Goal: Task Accomplishment & Management: Use online tool/utility

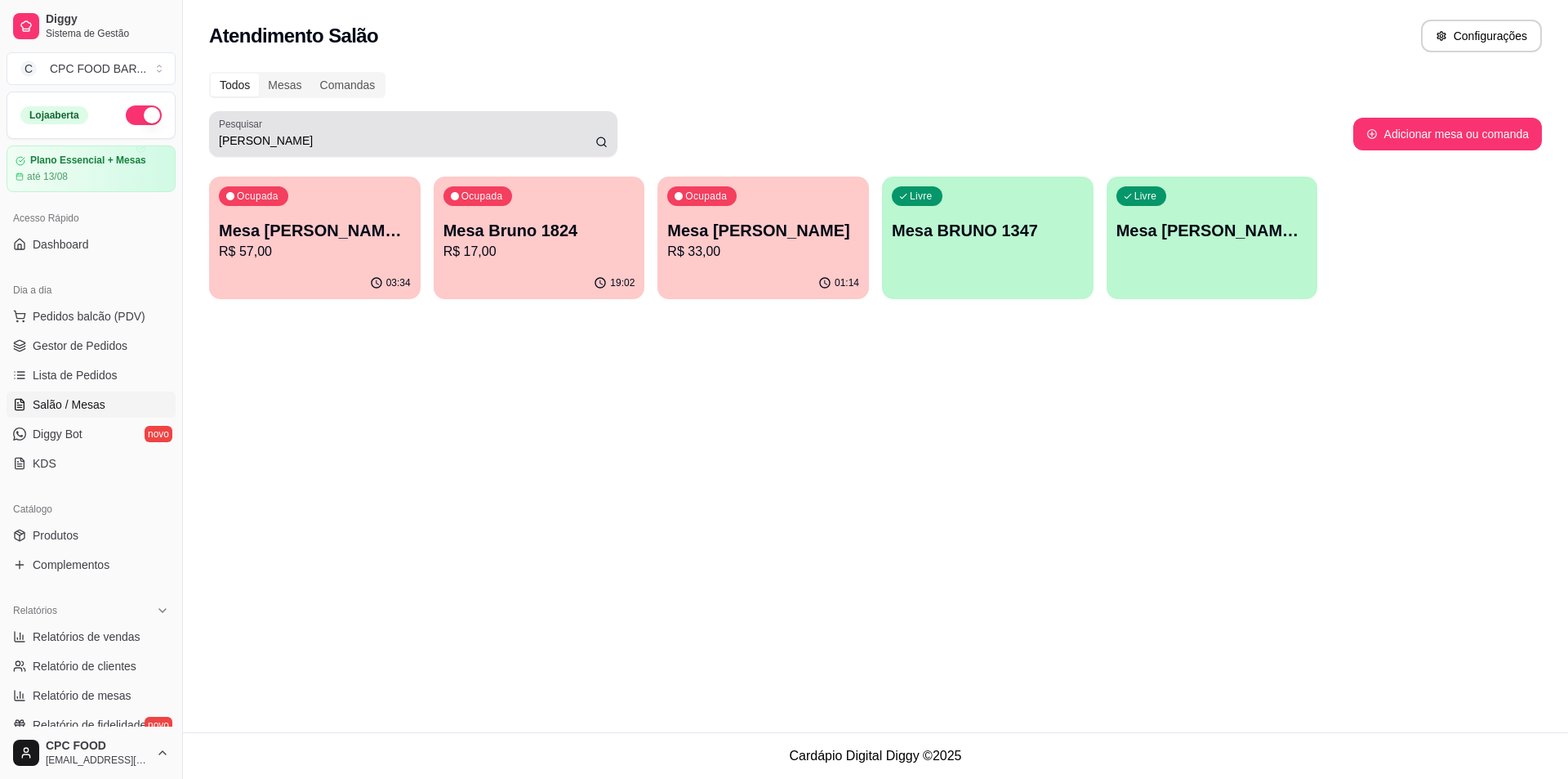
click at [361, 139] on input "[PERSON_NAME]" at bounding box center [407, 140] width 377 height 17
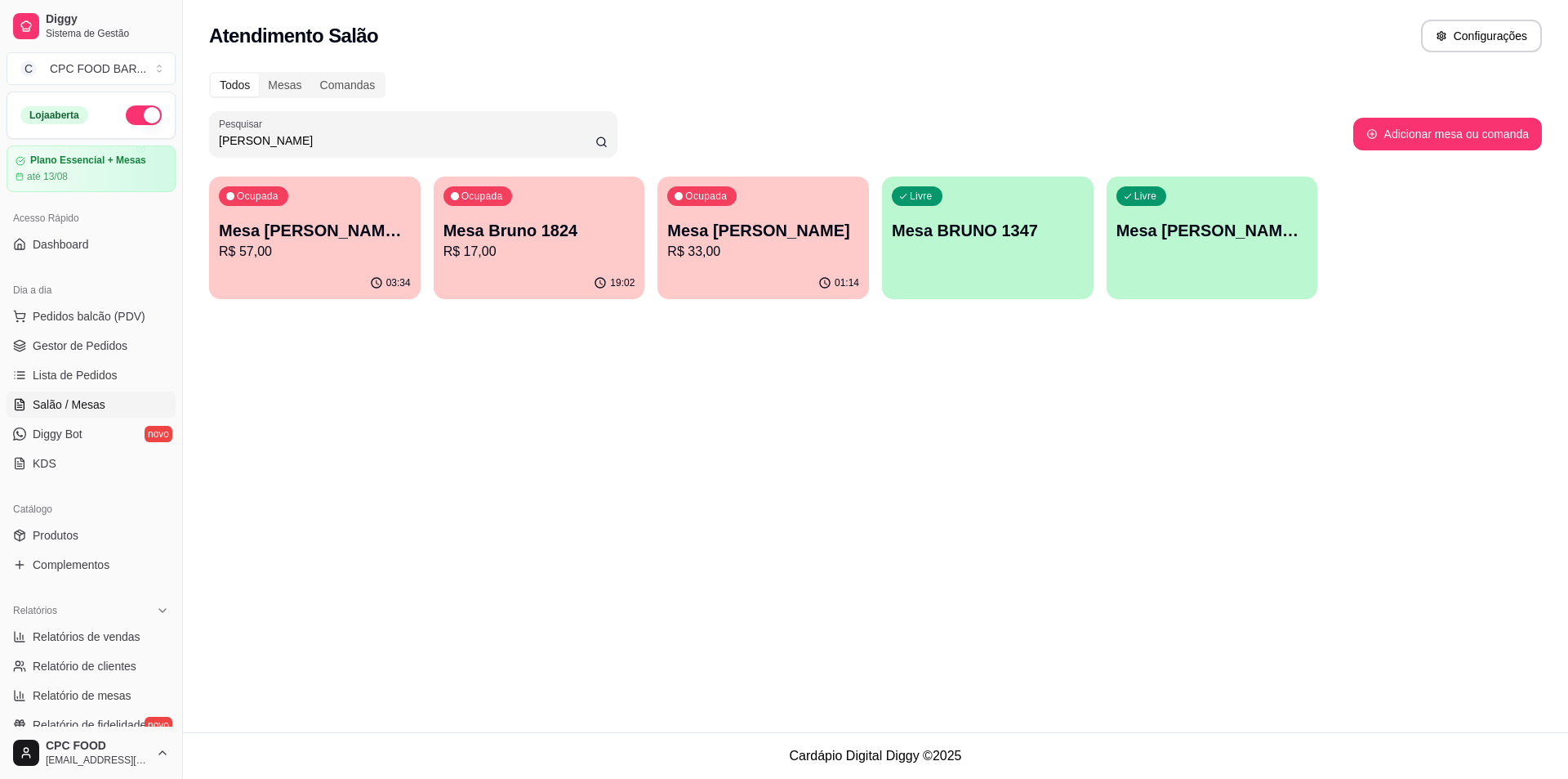
click at [361, 139] on input "[PERSON_NAME]" at bounding box center [407, 140] width 377 height 17
type input "á"
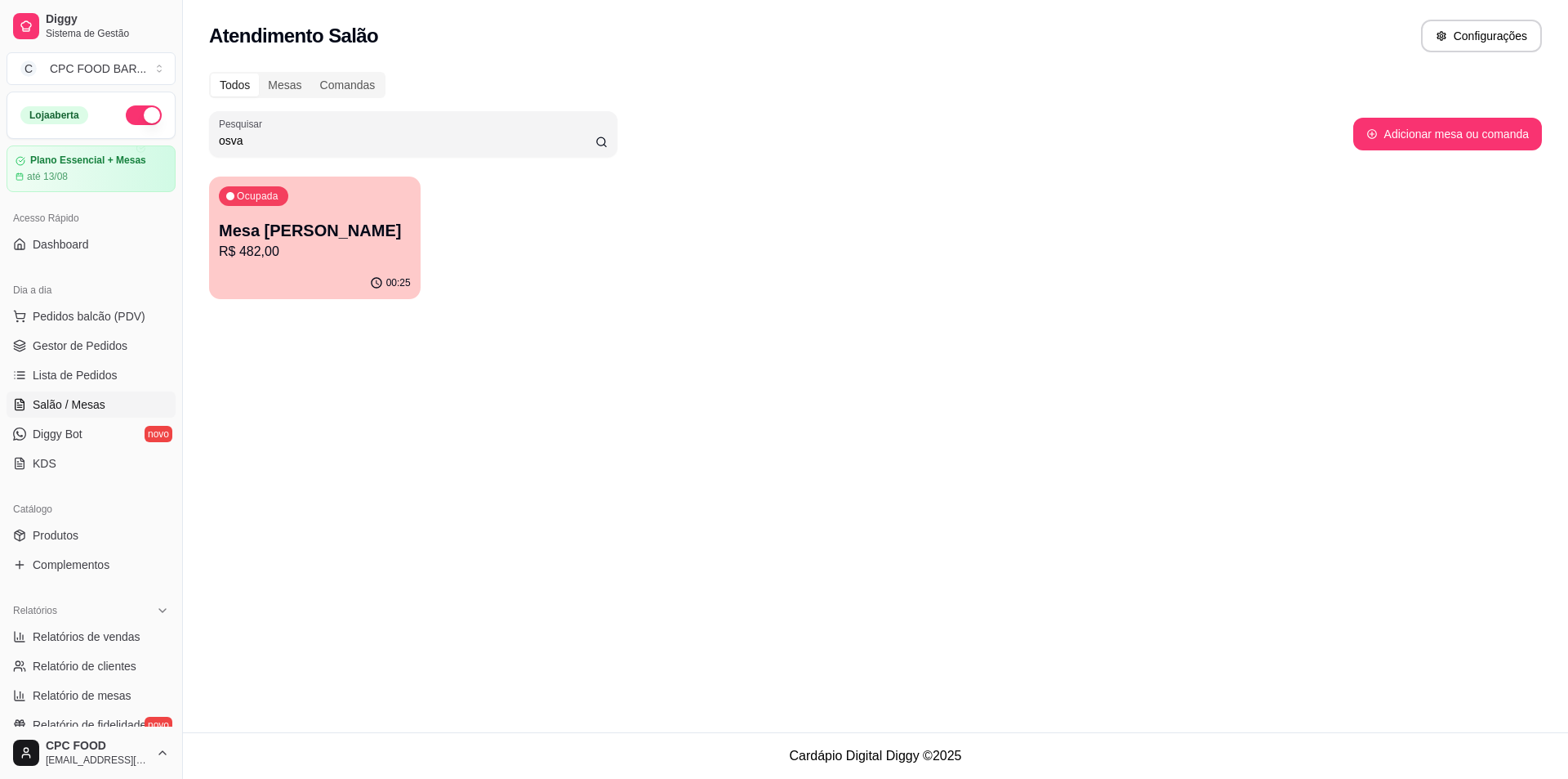
type input "osva"
click at [306, 223] on p "Mesa [PERSON_NAME]" at bounding box center [314, 230] width 192 height 23
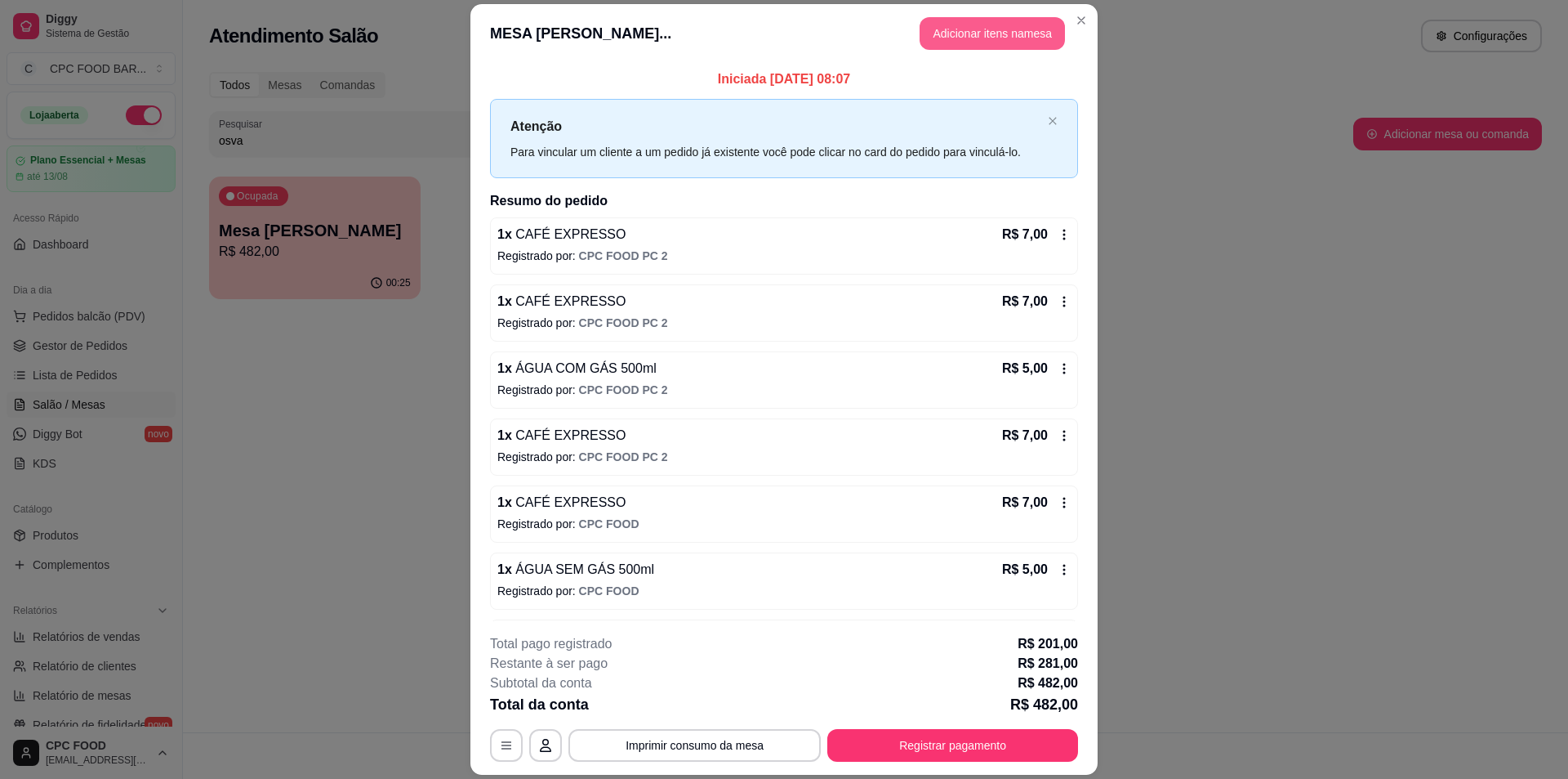
click at [967, 26] on button "Adicionar itens na mesa" at bounding box center [992, 34] width 145 height 33
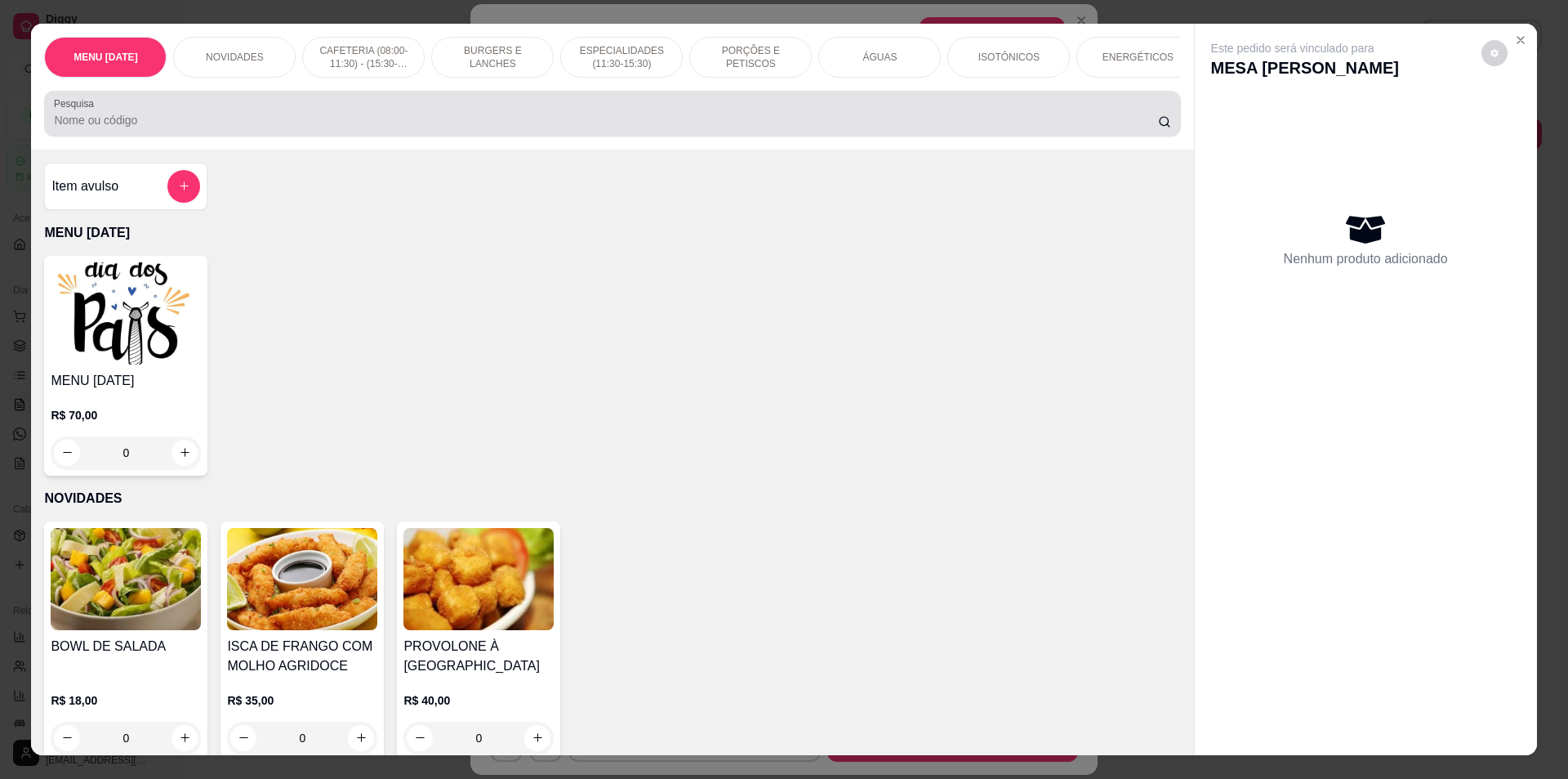
click at [720, 129] on input "Pesquisa" at bounding box center [605, 120] width 1104 height 17
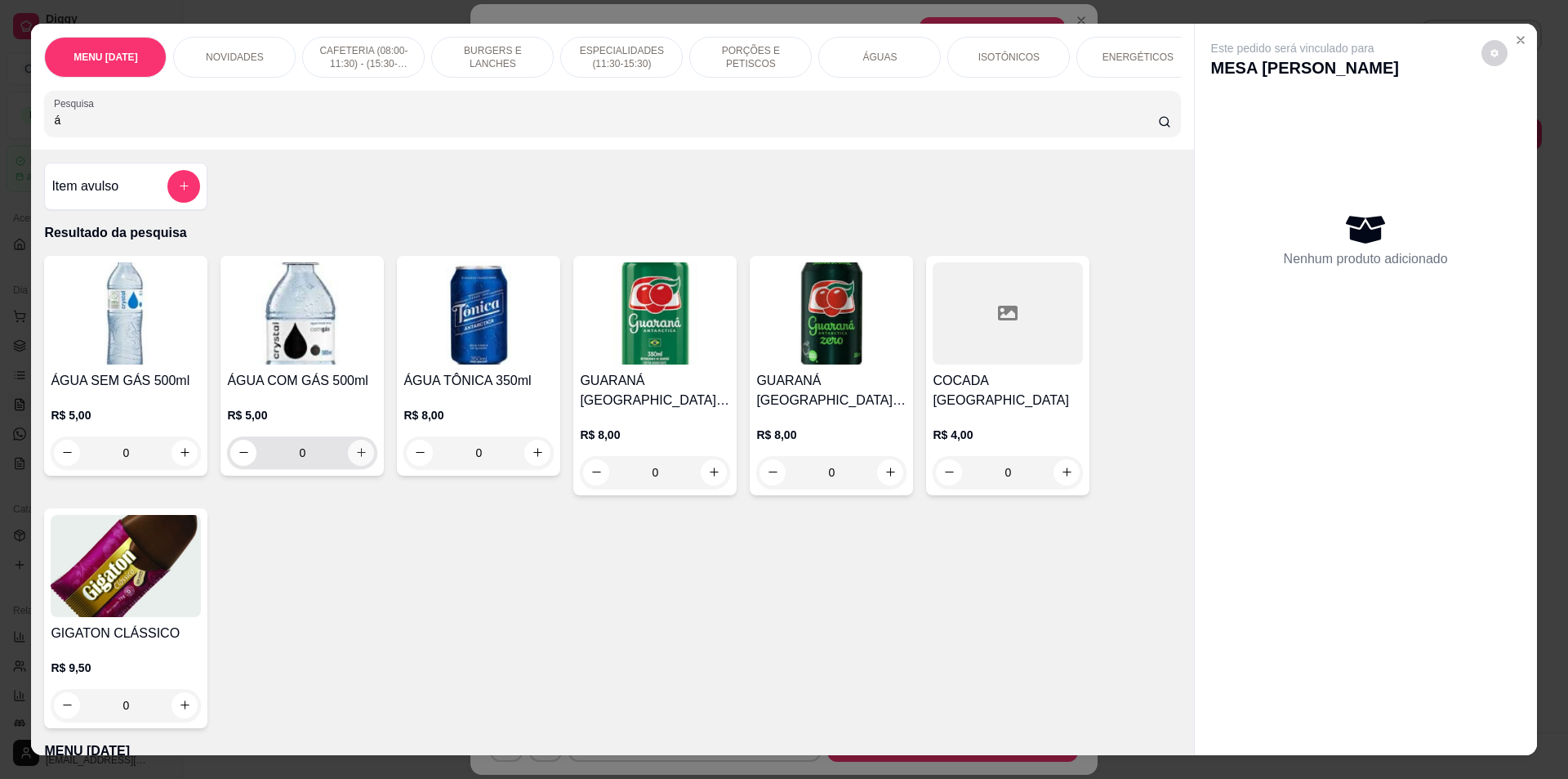
type input "á"
click at [358, 459] on icon "increase-product-quantity" at bounding box center [361, 452] width 12 height 12
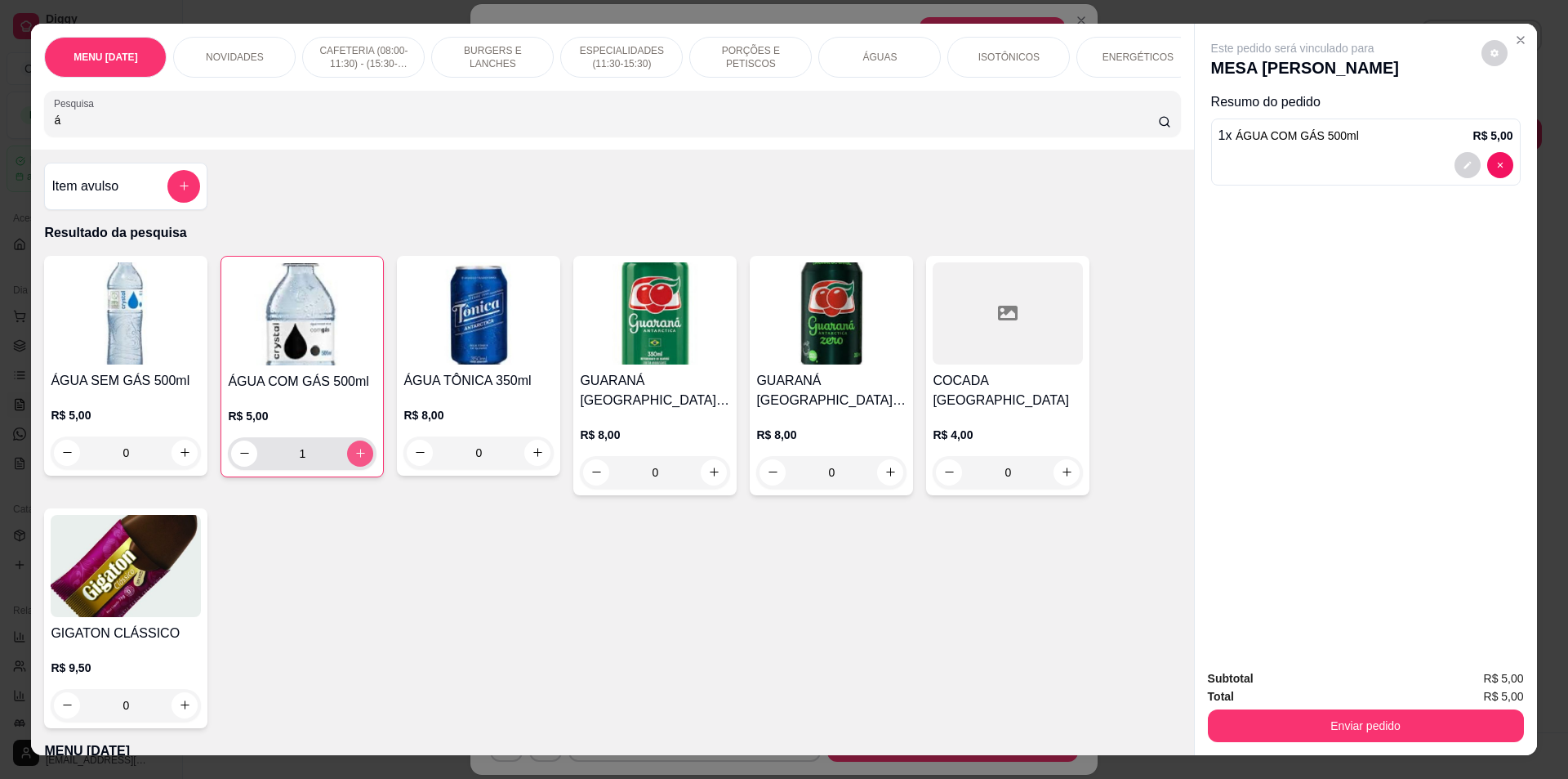
type input "1"
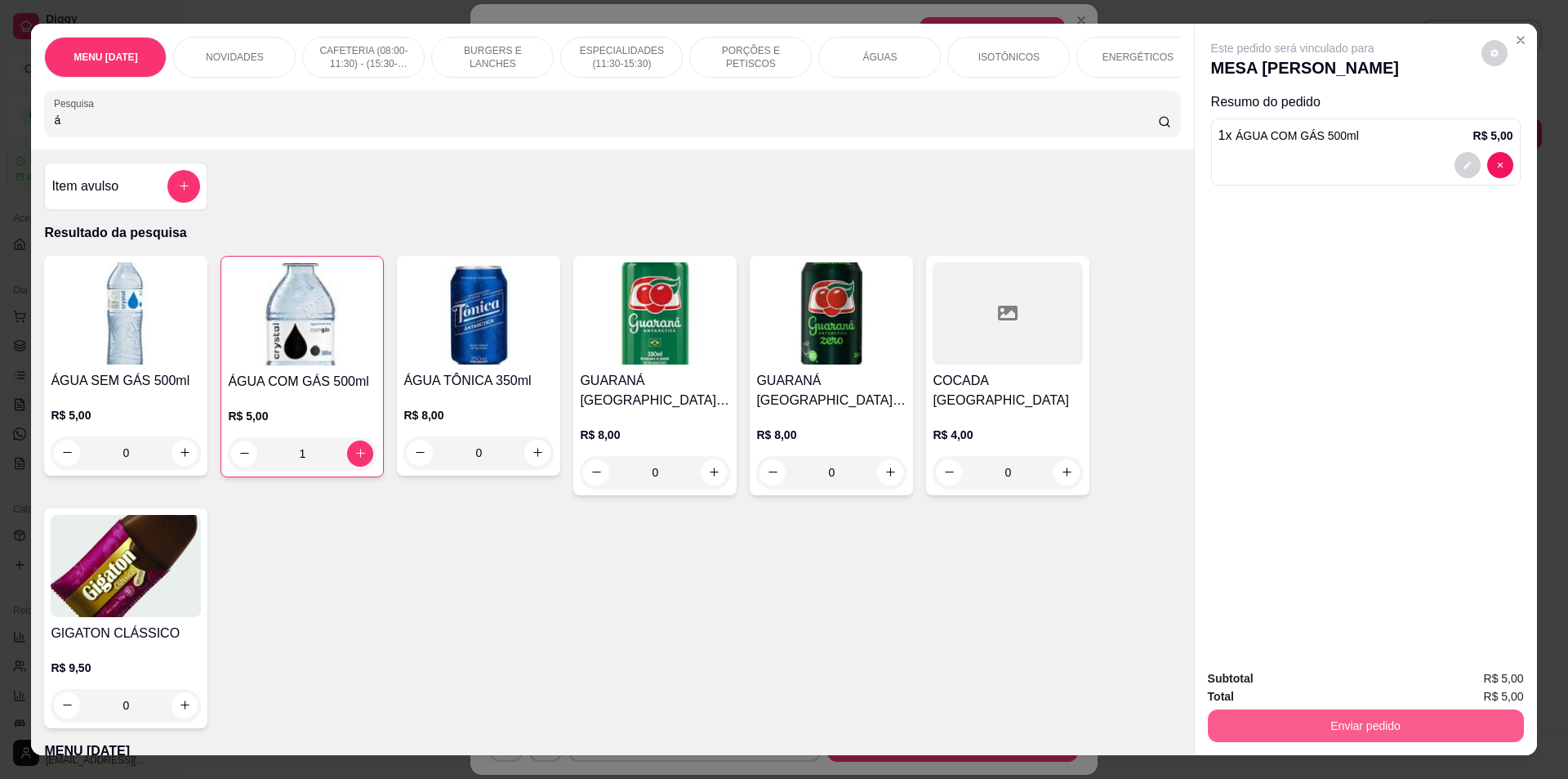
click at [1292, 725] on button "Enviar pedido" at bounding box center [1367, 726] width 316 height 33
click at [1297, 697] on button "Não registrar e enviar pedido" at bounding box center [1312, 685] width 165 height 30
